Goal: Information Seeking & Learning: Compare options

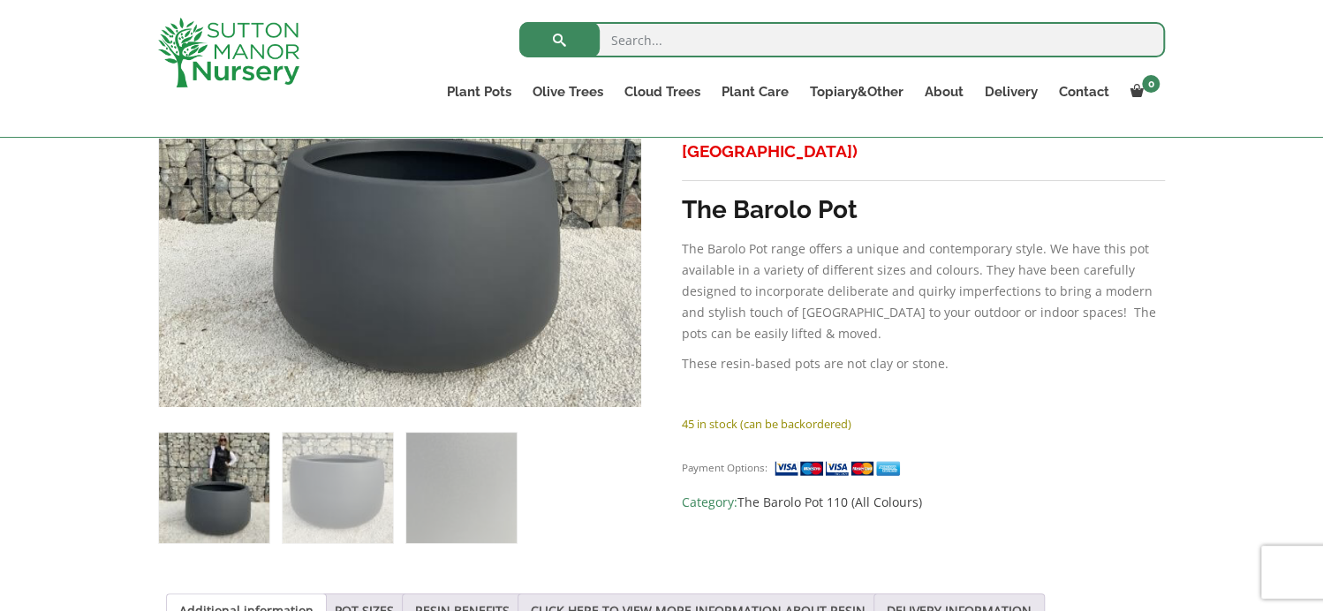
scroll to position [707, 0]
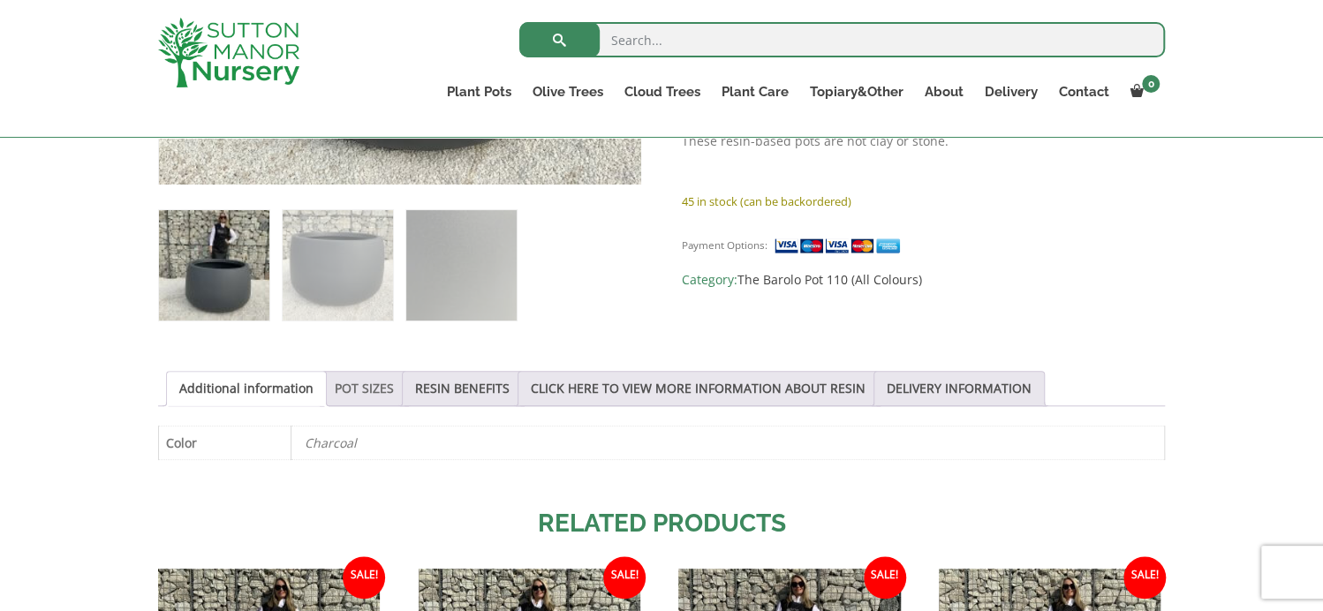
click at [351, 395] on link "POT SIZES" at bounding box center [364, 389] width 59 height 34
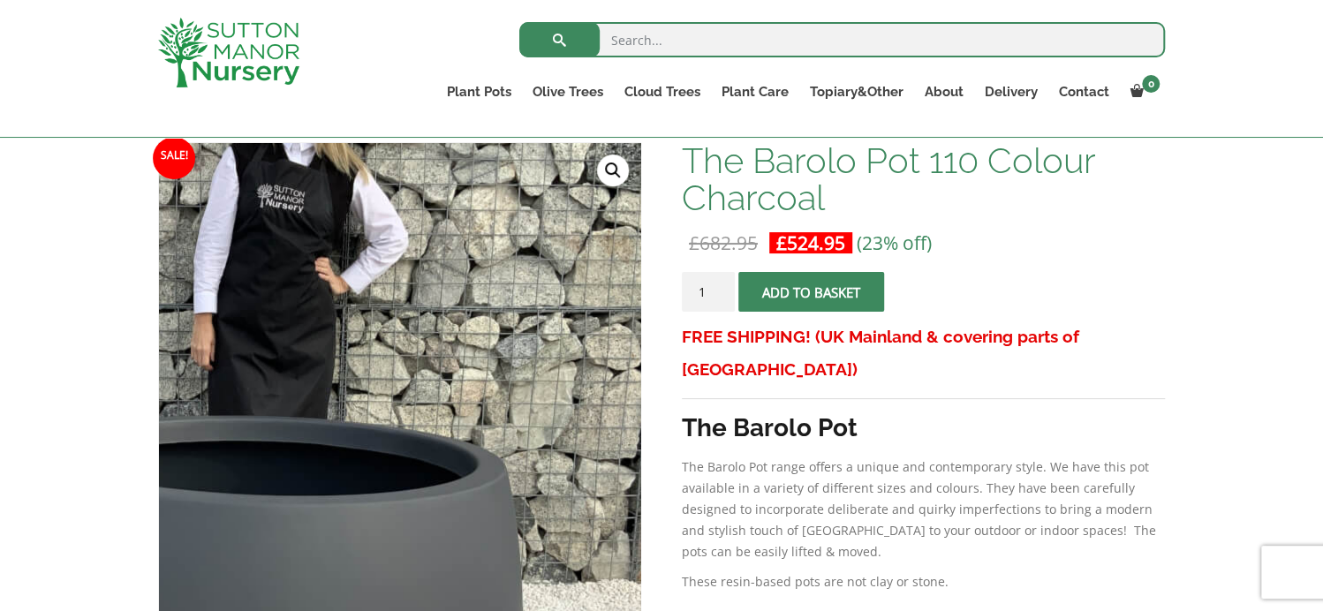
scroll to position [265, 0]
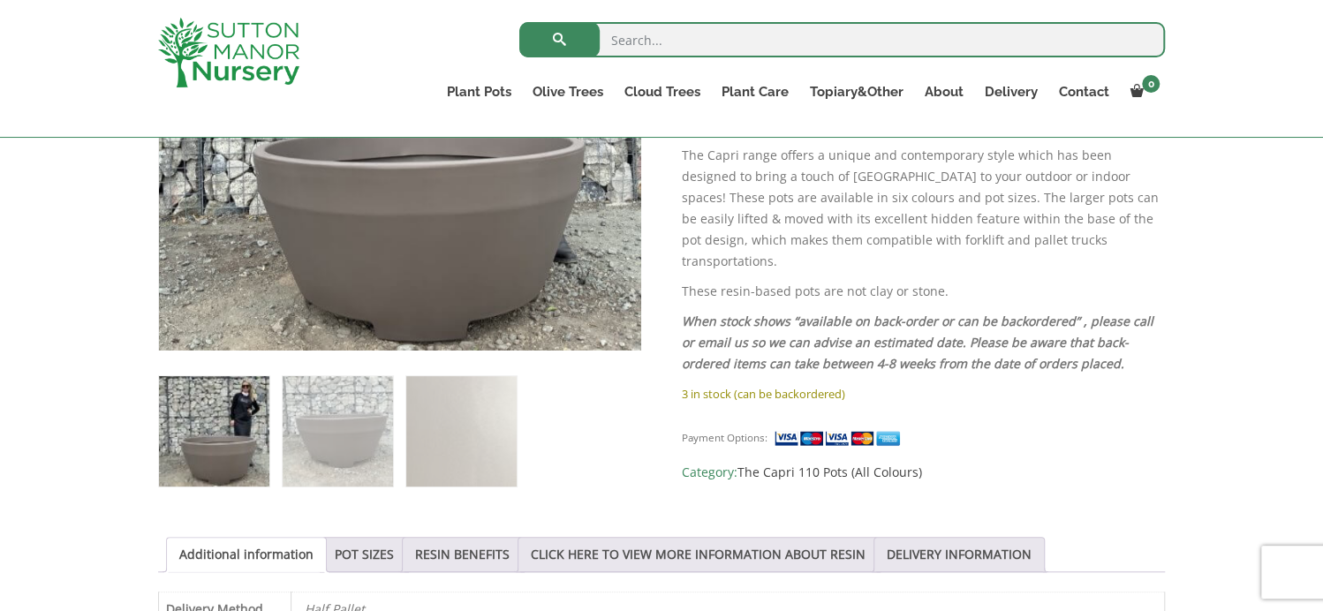
scroll to position [795, 0]
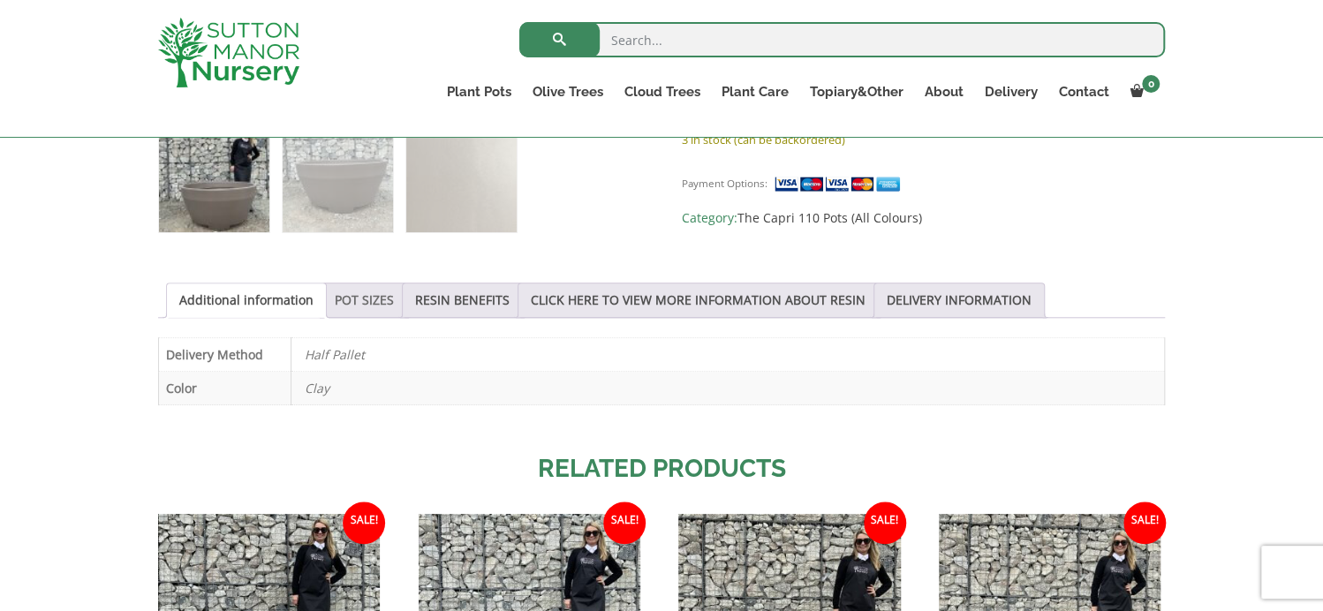
click at [355, 313] on link "POT SIZES" at bounding box center [364, 301] width 59 height 34
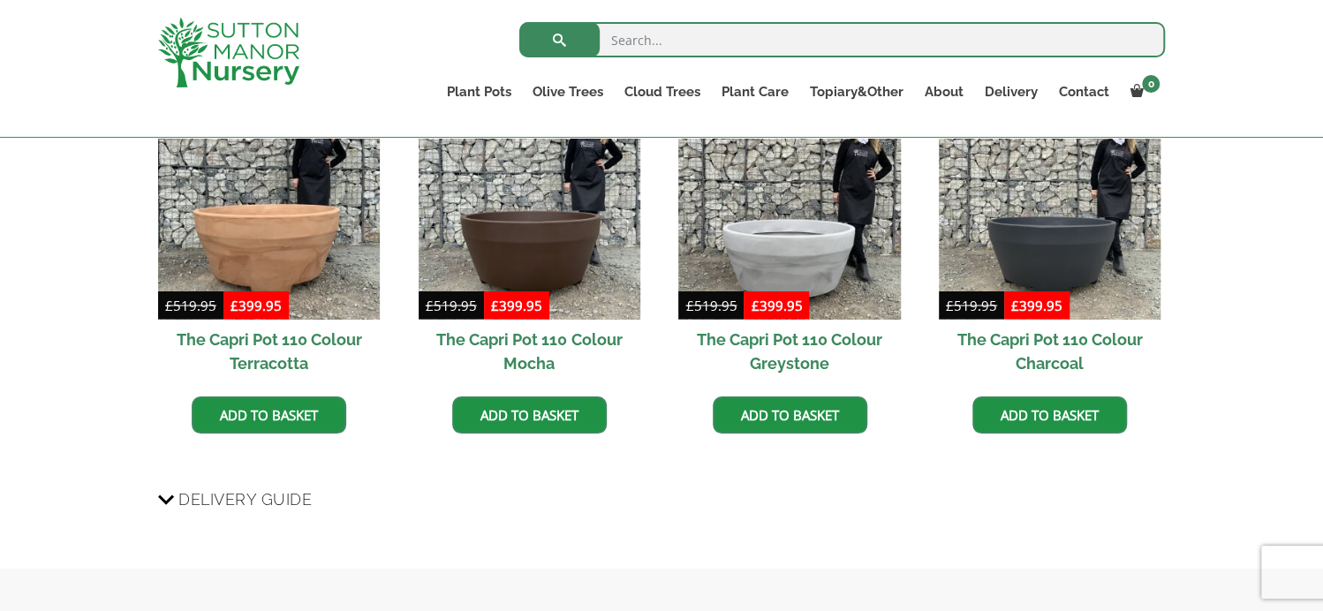
scroll to position [1679, 0]
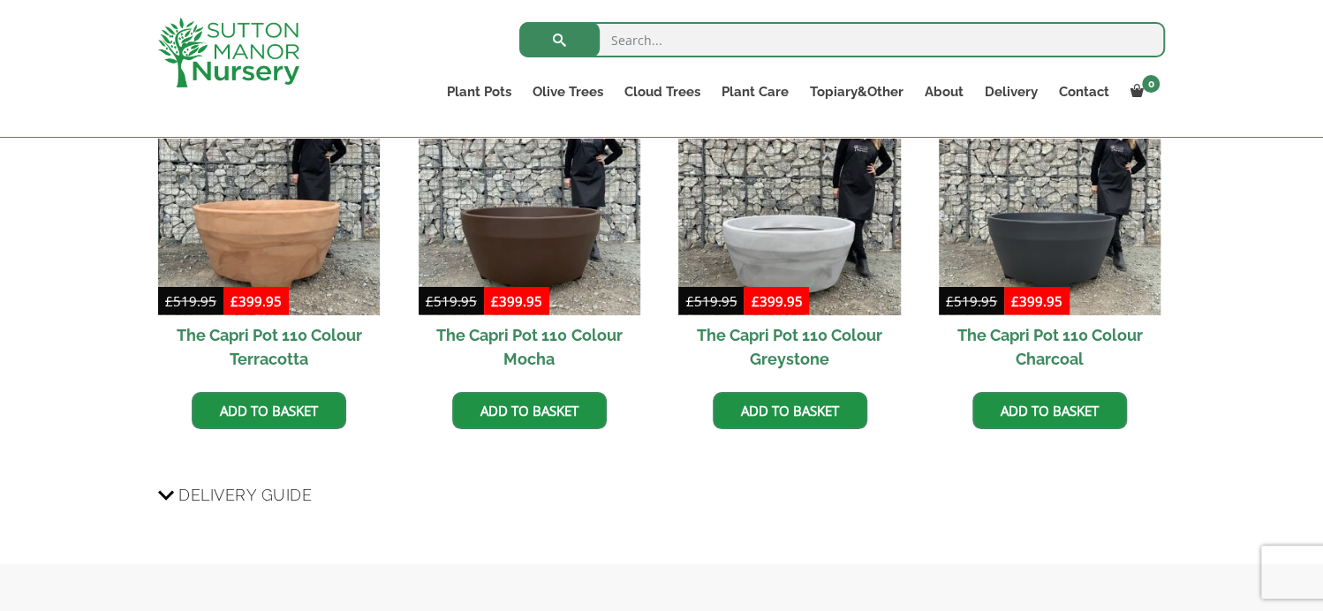
click at [1077, 343] on h2 "The Capri Pot 110 Colour Charcoal" at bounding box center [1050, 347] width 222 height 64
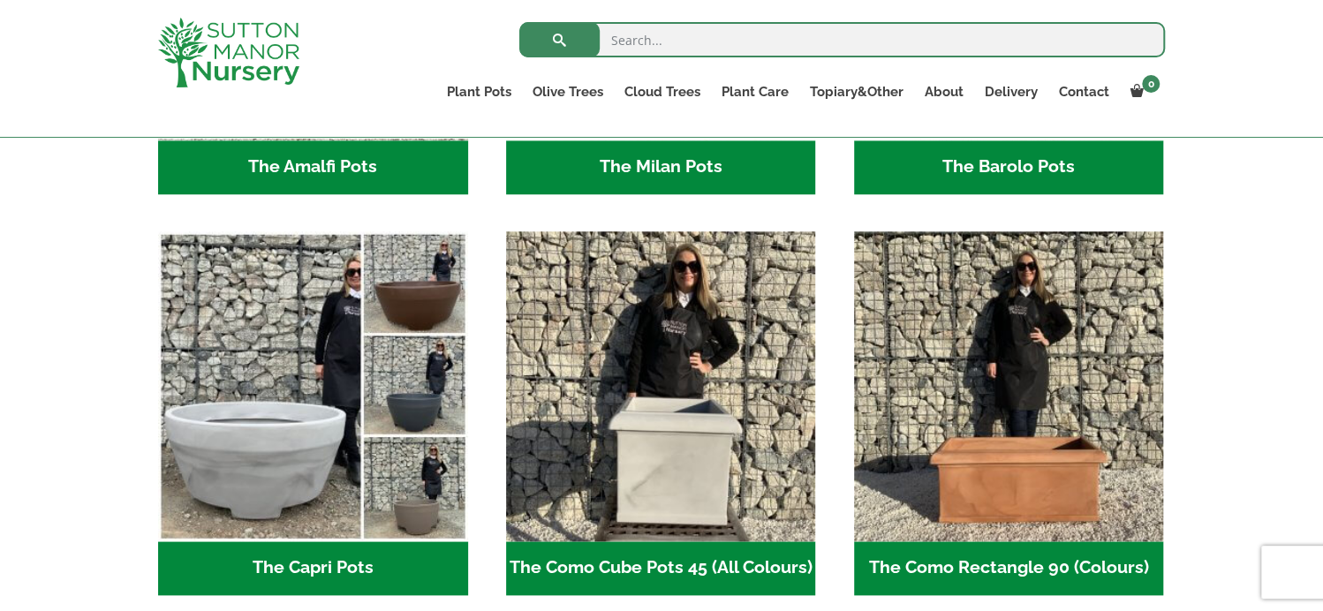
scroll to position [707, 0]
